Goal: Transaction & Acquisition: Purchase product/service

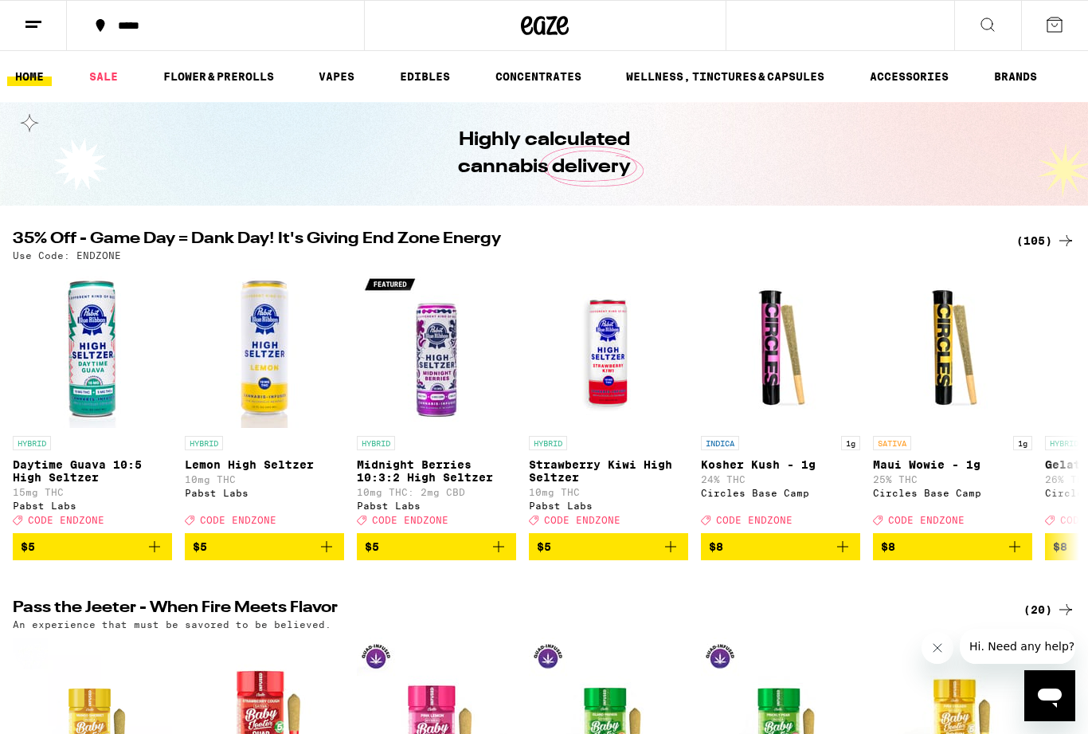
click at [39, 37] on button at bounding box center [33, 26] width 67 height 50
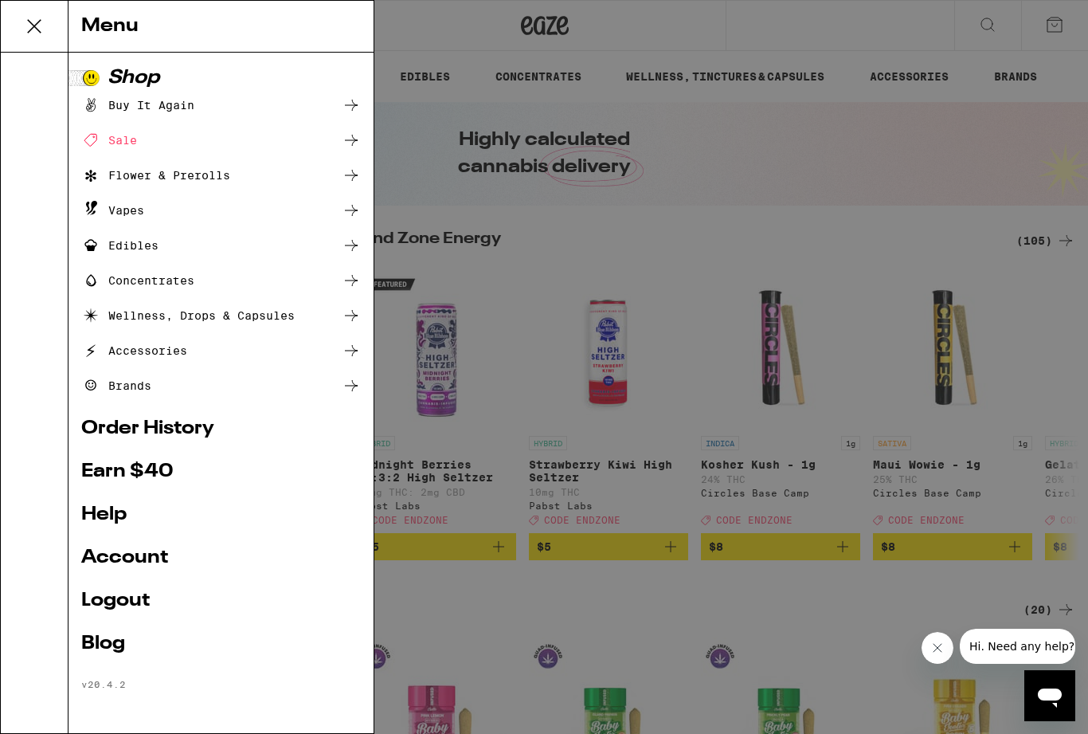
click at [1085, 394] on div "Menu Shop Buy It Again Sale Flower & Prerolls Vapes Edibles Concentrates Wellne…" at bounding box center [544, 367] width 1088 height 734
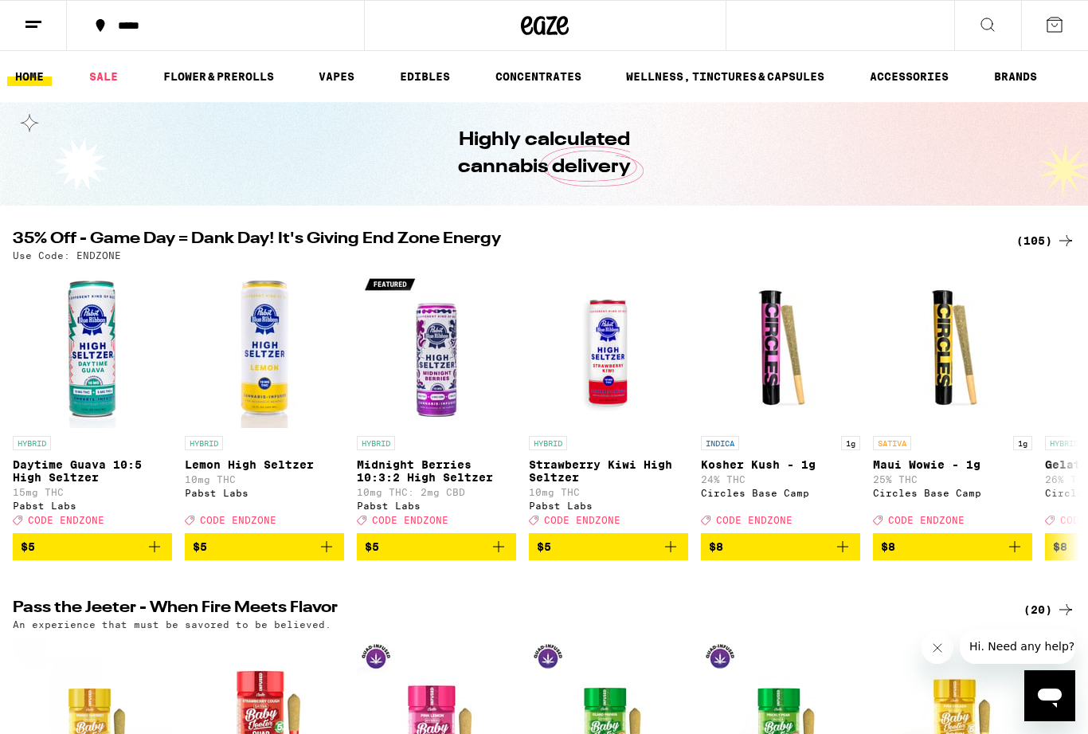
click at [1052, 237] on div "(105)" at bounding box center [1046, 240] width 59 height 19
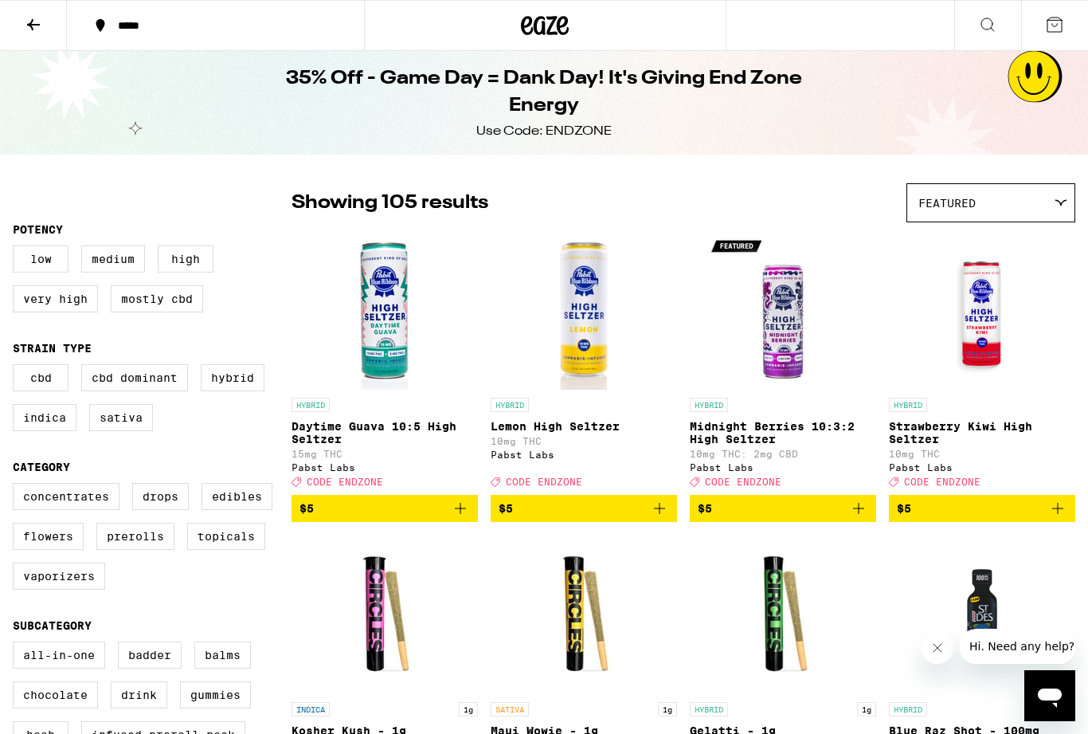
click at [76, 425] on label "Indica" at bounding box center [45, 417] width 64 height 27
click at [17, 367] on input "Indica" at bounding box center [16, 367] width 1 height 1
checkbox input "true"
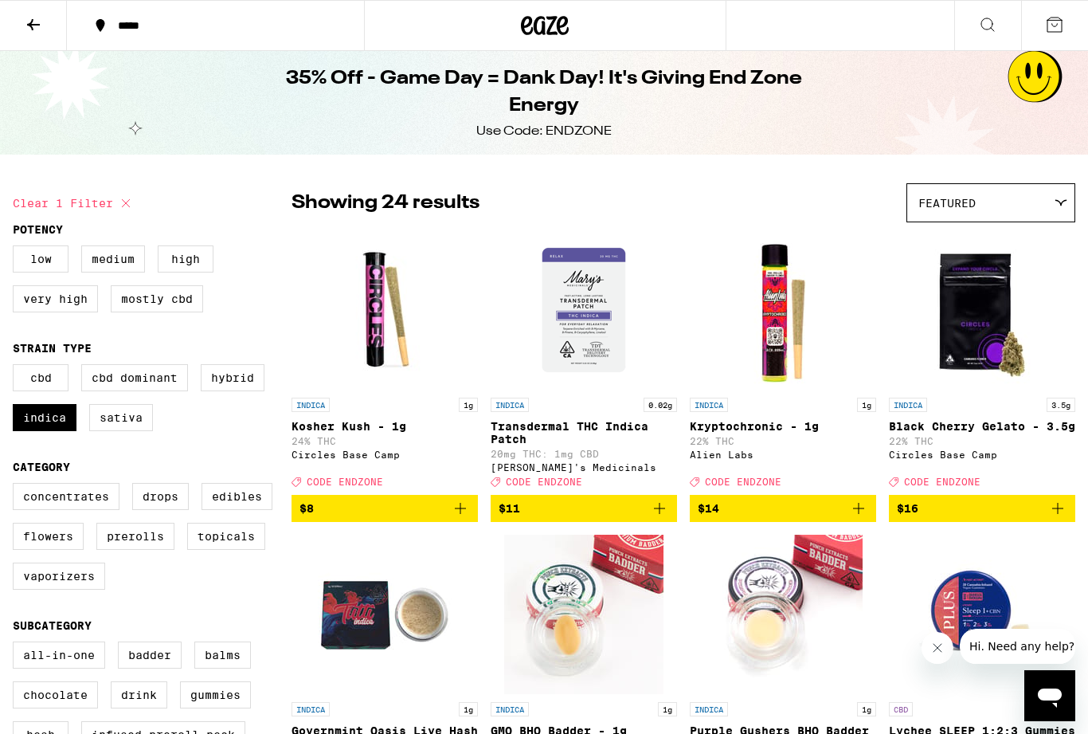
click at [242, 391] on label "Hybrid" at bounding box center [233, 377] width 64 height 27
click at [17, 367] on input "Hybrid" at bounding box center [16, 367] width 1 height 1
checkbox input "true"
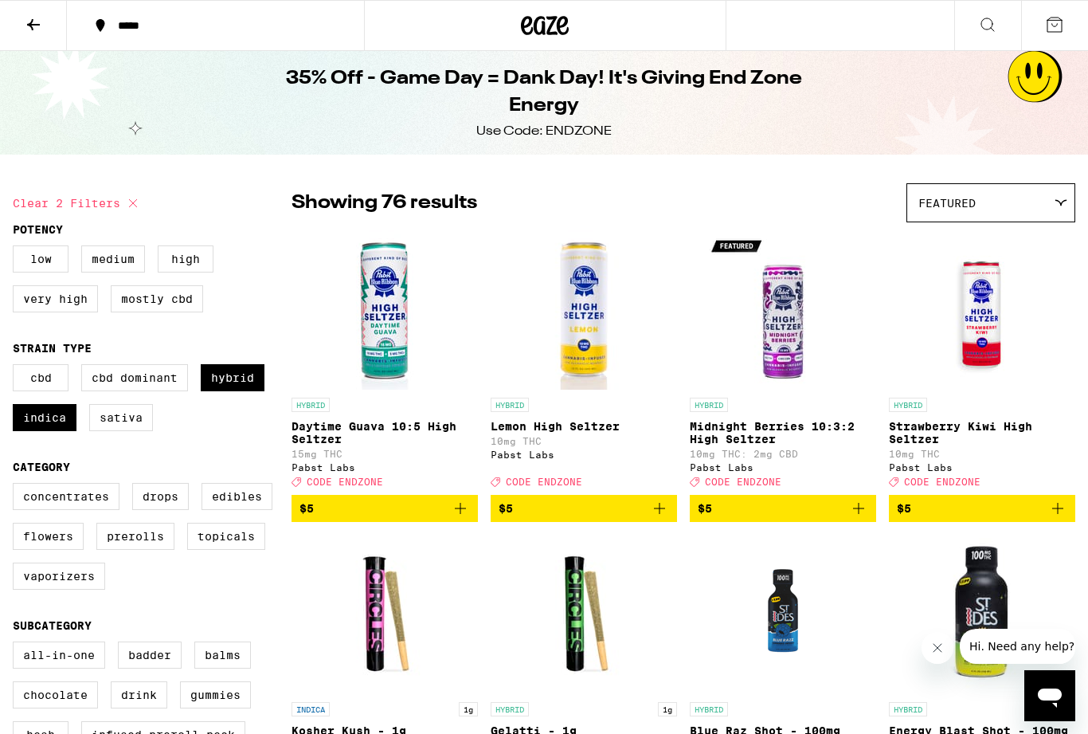
click at [142, 549] on label "Prerolls" at bounding box center [135, 536] width 78 height 27
click at [17, 486] on input "Prerolls" at bounding box center [16, 485] width 1 height 1
checkbox input "true"
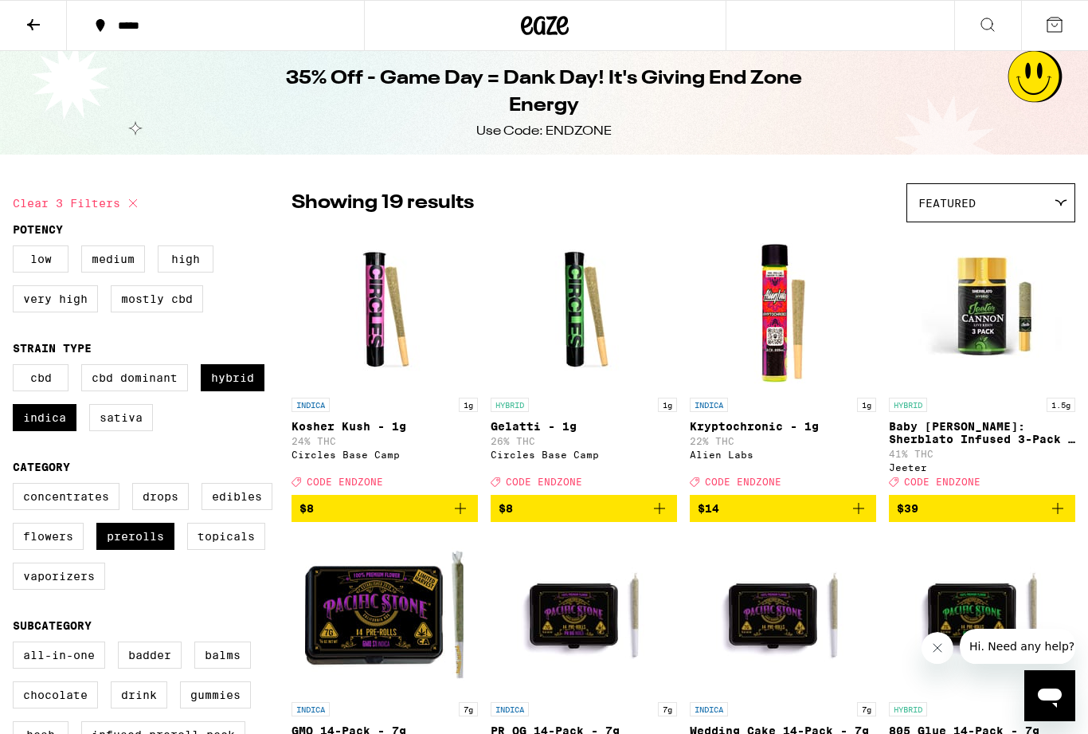
click at [51, 550] on label "Flowers" at bounding box center [48, 536] width 71 height 27
click at [17, 486] on input "Flowers" at bounding box center [16, 485] width 1 height 1
checkbox input "true"
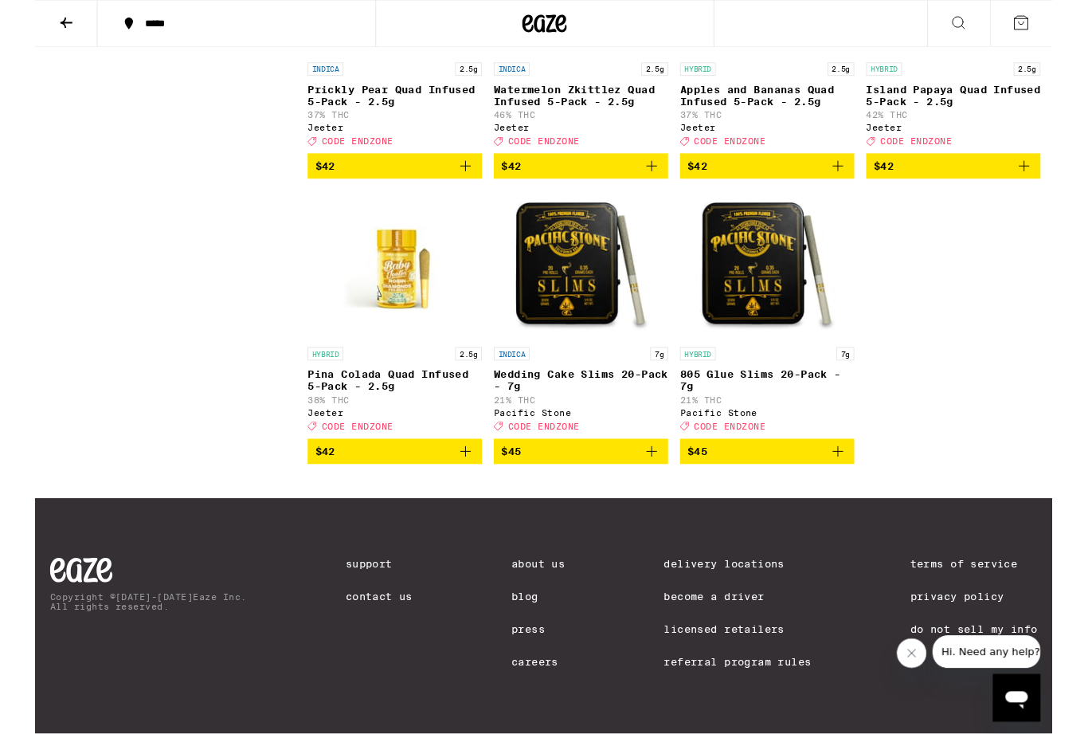
scroll to position [1575, 0]
